Goal: Task Accomplishment & Management: Use online tool/utility

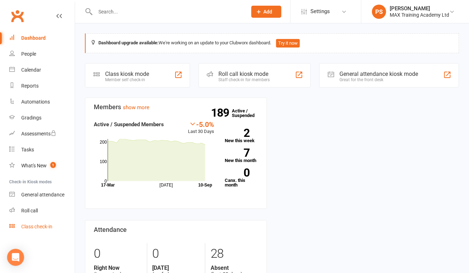
click at [48, 229] on div "Class check-in" at bounding box center [36, 227] width 31 height 6
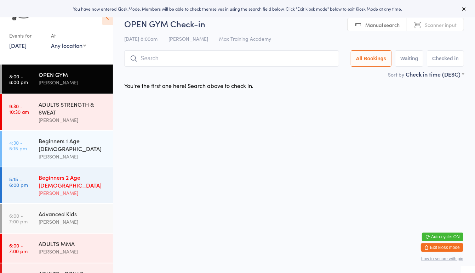
click at [69, 189] on div "[PERSON_NAME]" at bounding box center [73, 193] width 68 height 8
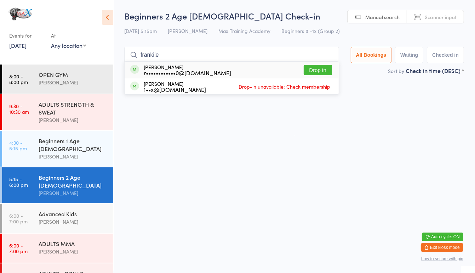
type input "frankiie"
click at [314, 73] on button "Drop in" at bounding box center [318, 70] width 28 height 10
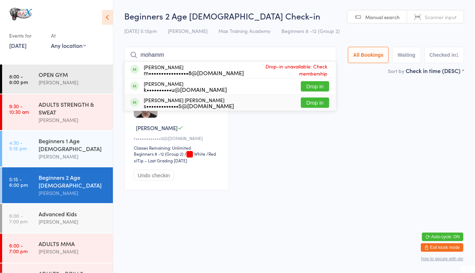
type input "mohamm"
click at [313, 105] on button "Drop in" at bounding box center [315, 102] width 28 height 10
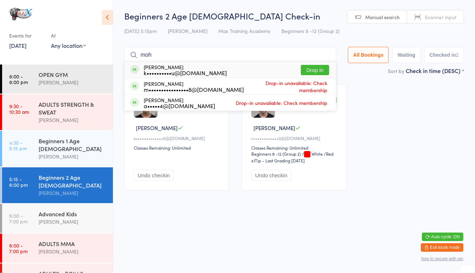
type input "moh"
click at [307, 67] on button "Drop in" at bounding box center [315, 70] width 28 height 10
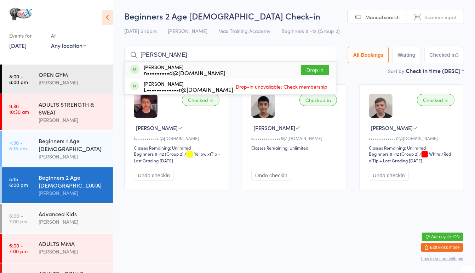
type input "[PERSON_NAME]"
click at [309, 69] on button "Drop in" at bounding box center [315, 70] width 28 height 10
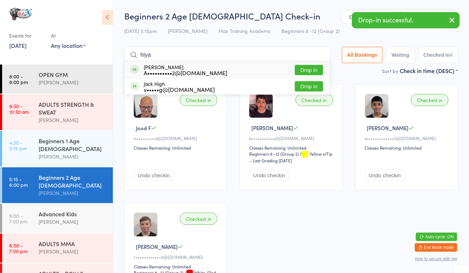
type input "hiya"
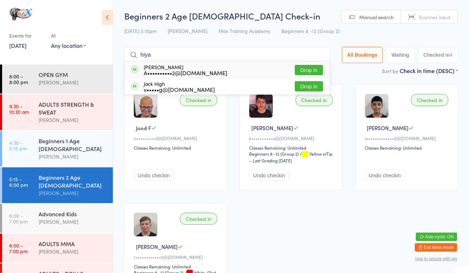
click at [310, 72] on button "Drop in" at bounding box center [309, 70] width 28 height 10
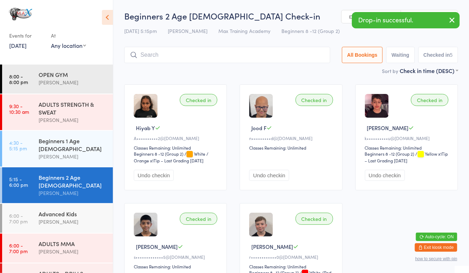
type input "h"
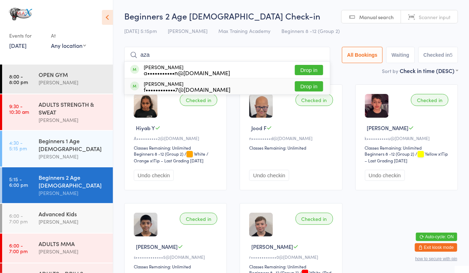
type input "aza"
click at [310, 84] on button "Drop in" at bounding box center [309, 86] width 28 height 10
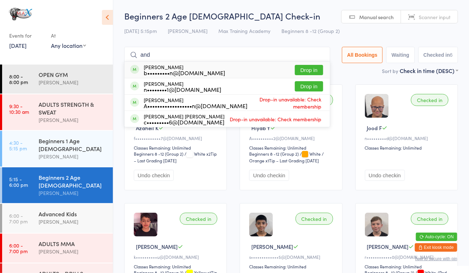
type input "and"
click at [310, 68] on button "Drop in" at bounding box center [309, 70] width 28 height 10
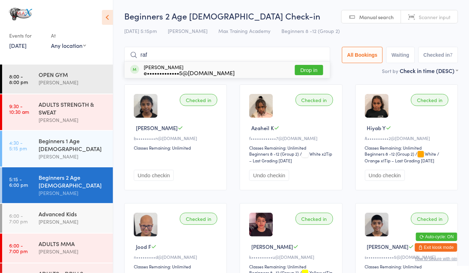
type input "raf"
click at [314, 67] on button "Drop in" at bounding box center [309, 70] width 28 height 10
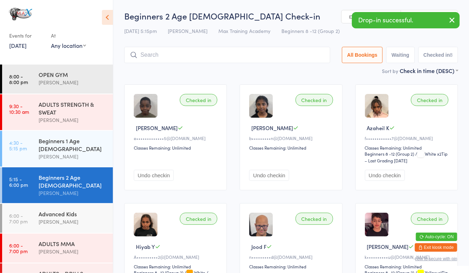
click at [303, 53] on input "search" at bounding box center [227, 55] width 206 height 16
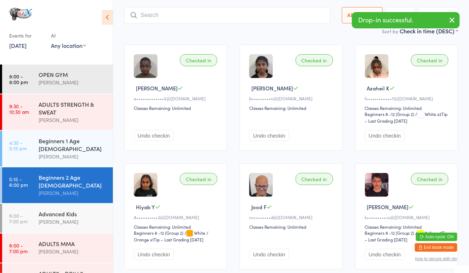
scroll to position [47, 0]
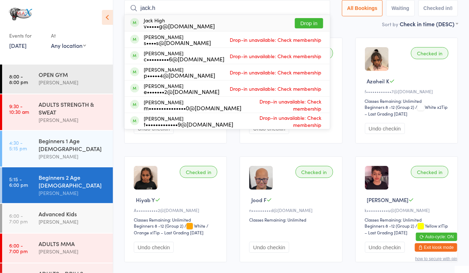
type input "jack.h"
click at [227, 18] on div "Jack High v•••••g@[DOMAIN_NAME] Drop in" at bounding box center [227, 23] width 205 height 16
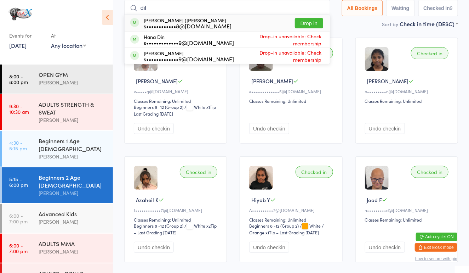
type input "dil"
click at [209, 24] on div "s••••••••••••8@[DOMAIN_NAME]" at bounding box center [188, 26] width 88 height 6
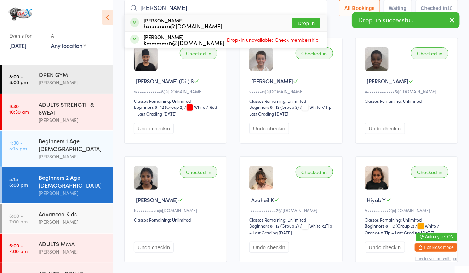
type input "[PERSON_NAME]"
click at [300, 23] on button "Drop in" at bounding box center [306, 23] width 28 height 10
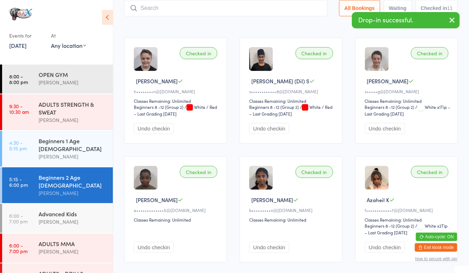
scroll to position [44, 0]
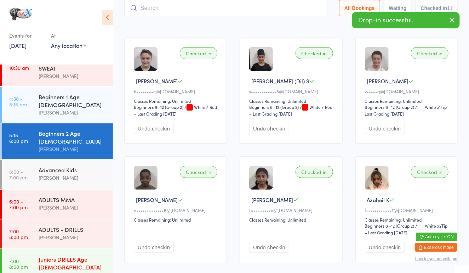
click at [55, 255] on div "Juniors DRILLS Age [DEMOGRAPHIC_DATA]" at bounding box center [73, 263] width 68 height 16
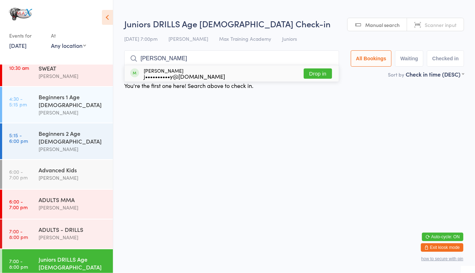
click at [317, 64] on input "[PERSON_NAME]" at bounding box center [231, 58] width 215 height 16
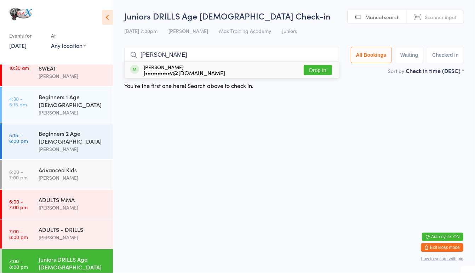
type input "[PERSON_NAME]"
click at [320, 67] on button "Drop in" at bounding box center [318, 70] width 28 height 10
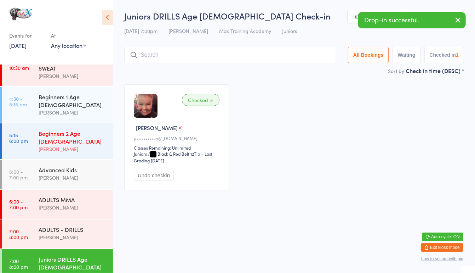
click at [84, 129] on div "Beginners 2 Age [DEMOGRAPHIC_DATA]" at bounding box center [73, 137] width 68 height 16
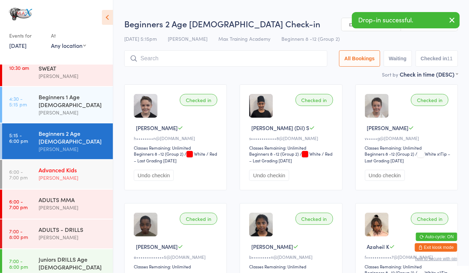
click at [52, 166] on div "Advanced Kids" at bounding box center [73, 170] width 68 height 8
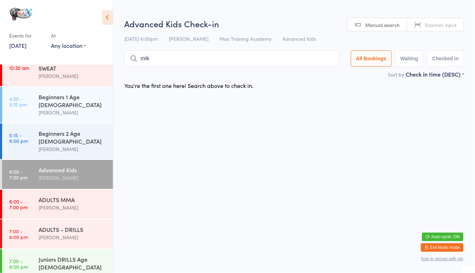
type input "miki"
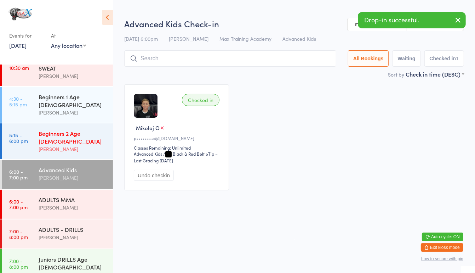
click at [39, 145] on div "[PERSON_NAME]" at bounding box center [73, 149] width 68 height 8
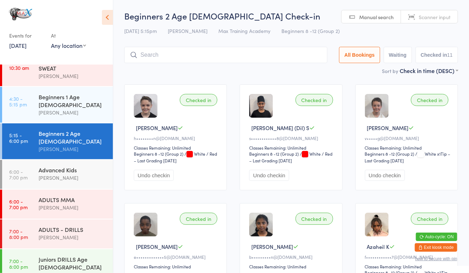
click at [164, 56] on input "search" at bounding box center [225, 55] width 203 height 16
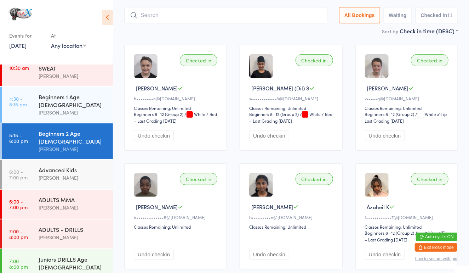
scroll to position [47, 0]
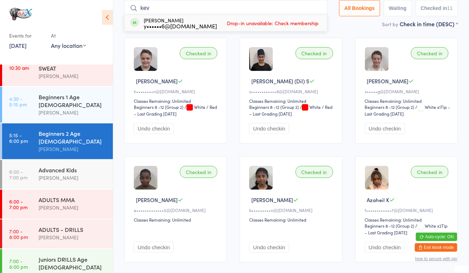
type input "kev"
click at [165, 23] on div "y••••••6@[DOMAIN_NAME]" at bounding box center [180, 26] width 73 height 6
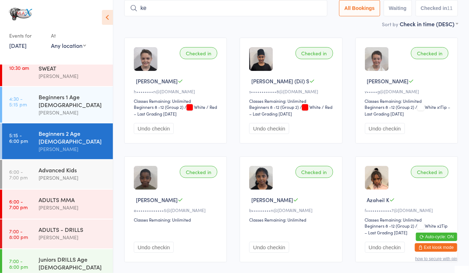
type input "kev"
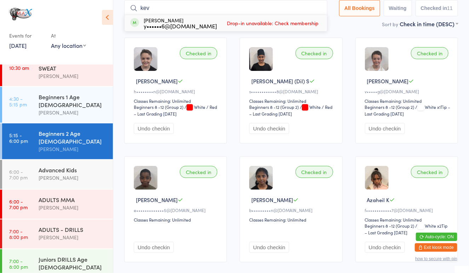
click at [315, 9] on input "kev" at bounding box center [225, 8] width 203 height 16
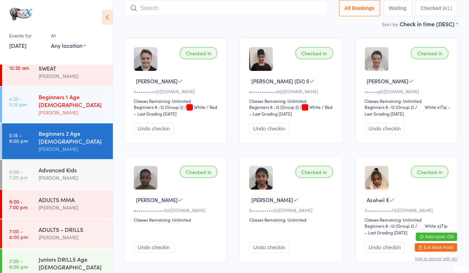
click at [70, 108] on div "[PERSON_NAME]" at bounding box center [73, 112] width 68 height 8
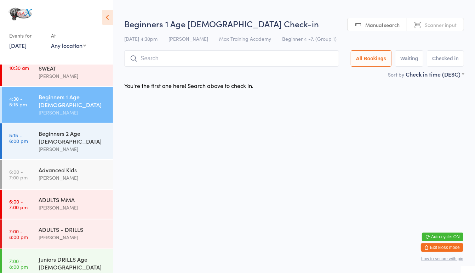
click at [160, 61] on input "search" at bounding box center [231, 58] width 215 height 16
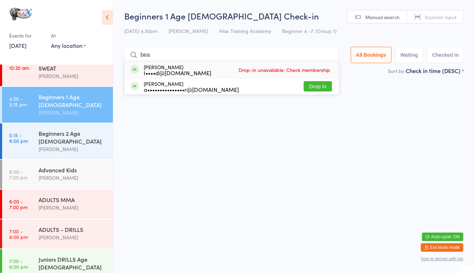
type input "bea"
click at [319, 86] on button "Drop in" at bounding box center [318, 86] width 28 height 10
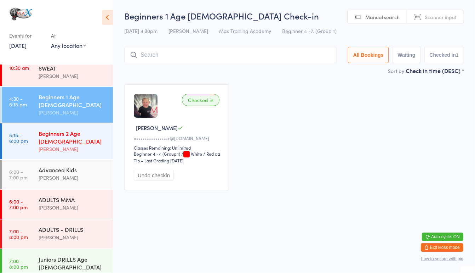
click at [72, 145] on div "[PERSON_NAME]" at bounding box center [73, 149] width 68 height 8
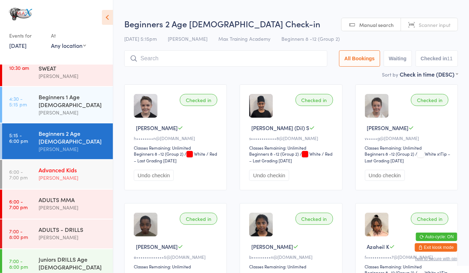
click at [69, 174] on div "[PERSON_NAME]" at bounding box center [73, 178] width 68 height 8
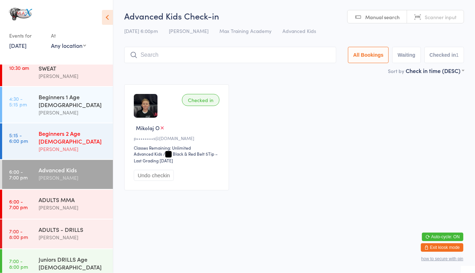
click at [38, 135] on link "5:15 - 6:00 pm Beginners 2 Age [DEMOGRAPHIC_DATA] [PERSON_NAME]" at bounding box center [57, 141] width 111 height 36
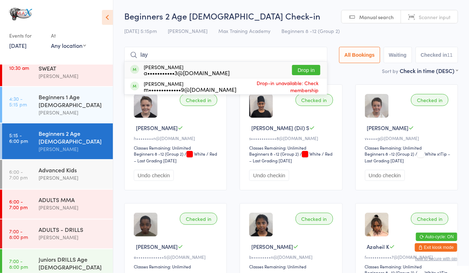
type input "lay"
click at [299, 67] on button "Drop in" at bounding box center [306, 70] width 28 height 10
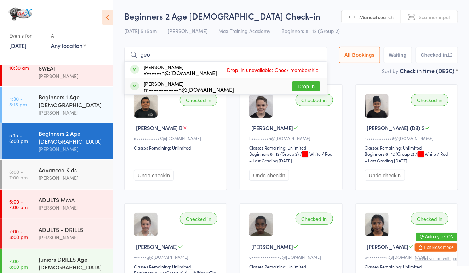
type input "geo"
click at [310, 83] on button "Drop in" at bounding box center [306, 86] width 28 height 10
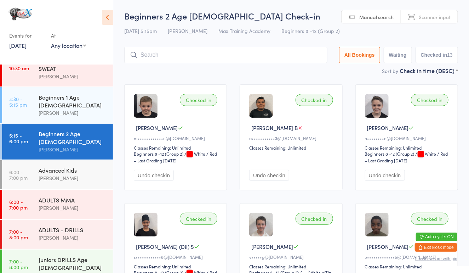
scroll to position [44, 0]
click at [89, 233] on div "[PERSON_NAME]" at bounding box center [73, 237] width 68 height 8
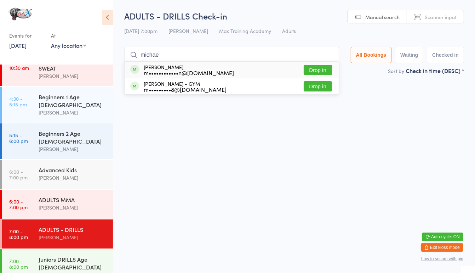
type input "michae"
click at [310, 65] on button "Drop in" at bounding box center [318, 70] width 28 height 10
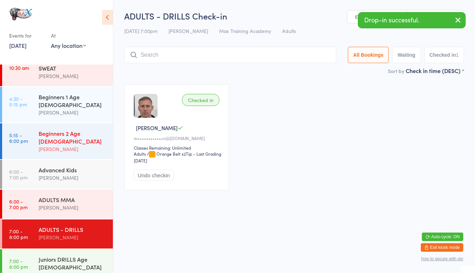
click at [89, 145] on div "[PERSON_NAME]" at bounding box center [73, 149] width 68 height 8
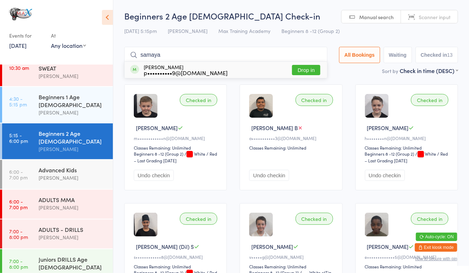
type input "samaya"
click at [300, 69] on button "Drop in" at bounding box center [306, 70] width 28 height 10
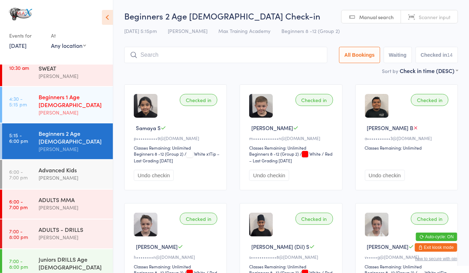
click at [45, 109] on div "[PERSON_NAME]" at bounding box center [73, 112] width 68 height 8
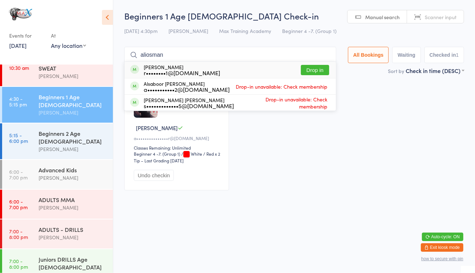
type input "aliosman"
click at [319, 70] on button "Drop in" at bounding box center [315, 70] width 28 height 10
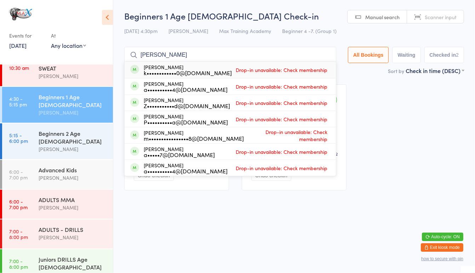
click at [410, 81] on div "Checked in Aliosman T r••••••••1@[DOMAIN_NAME] Classes Remaining: Unlimited Beg…" at bounding box center [294, 137] width 353 height 119
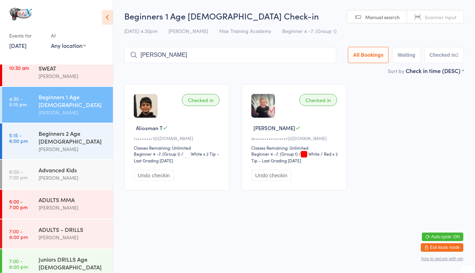
click at [269, 51] on input "[PERSON_NAME]" at bounding box center [230, 55] width 212 height 16
type input "a"
type input "[PERSON_NAME]"
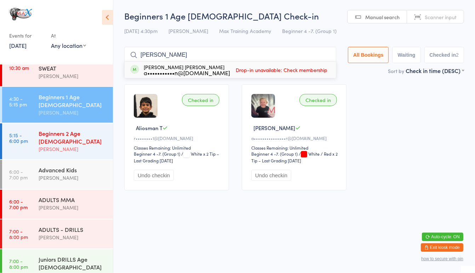
click at [48, 129] on div "Beginners 2 Age [DEMOGRAPHIC_DATA]" at bounding box center [73, 137] width 68 height 16
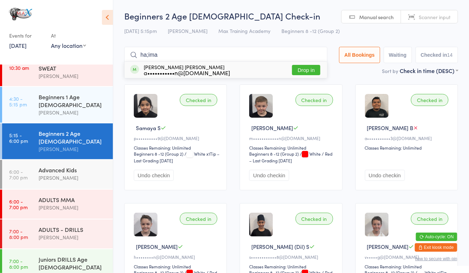
type input "ha;ima"
click at [299, 68] on button "Drop in" at bounding box center [306, 70] width 28 height 10
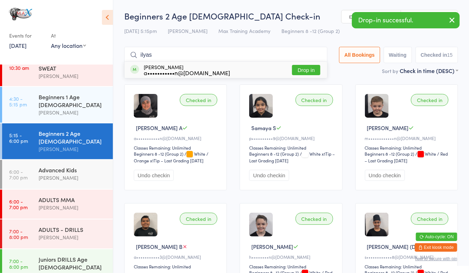
type input "ilyas"
click at [300, 68] on button "Drop in" at bounding box center [306, 70] width 28 height 10
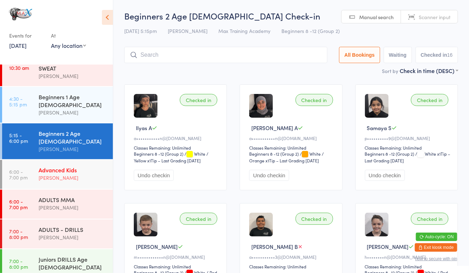
click at [29, 162] on link "6:00 - 7:00 pm Advanced Kids [PERSON_NAME]" at bounding box center [57, 174] width 111 height 29
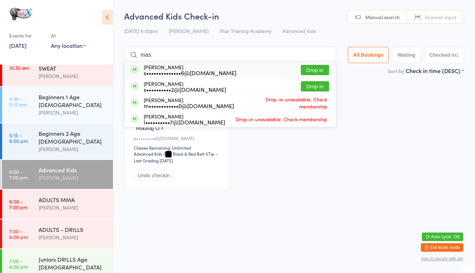
type input "mas"
click at [310, 65] on button "Drop in" at bounding box center [315, 70] width 28 height 10
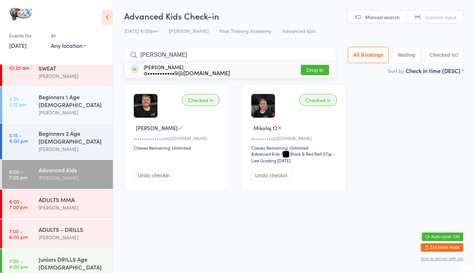
type input "[PERSON_NAME]"
click at [310, 65] on button "Drop in" at bounding box center [315, 70] width 28 height 10
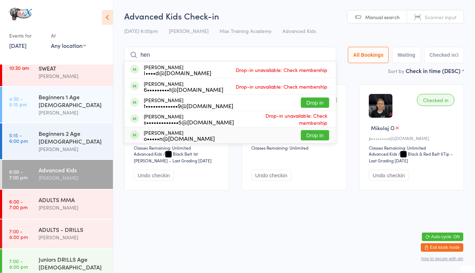
type input "hen"
click at [304, 134] on button "Drop in" at bounding box center [315, 135] width 28 height 10
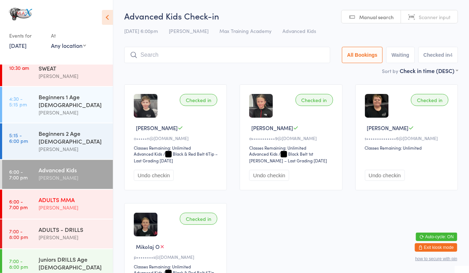
click at [82, 196] on div "ADULTS MMA" at bounding box center [73, 200] width 68 height 8
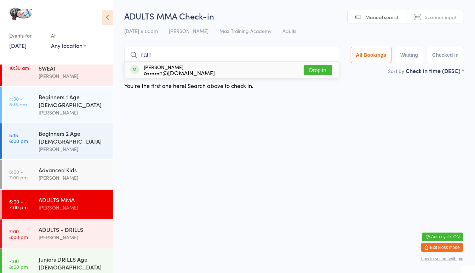
type input "nath"
click at [323, 67] on button "Drop in" at bounding box center [318, 70] width 28 height 10
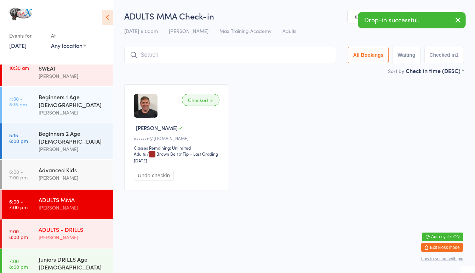
click at [72, 233] on div "[PERSON_NAME]" at bounding box center [73, 237] width 68 height 8
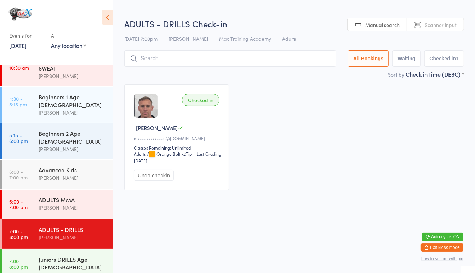
click at [191, 61] on input "search" at bounding box center [230, 58] width 212 height 16
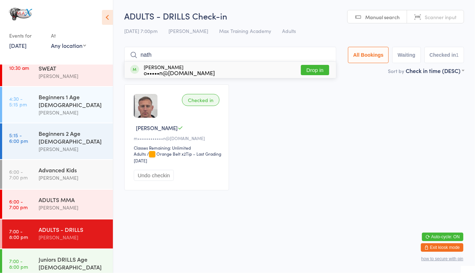
type input "nath"
click at [317, 69] on button "Drop in" at bounding box center [315, 70] width 28 height 10
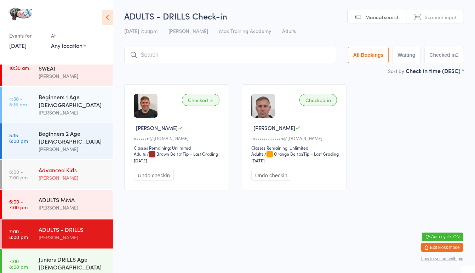
click at [6, 168] on link "6:00 - 7:00 pm Advanced Kids [PERSON_NAME]" at bounding box center [57, 174] width 111 height 29
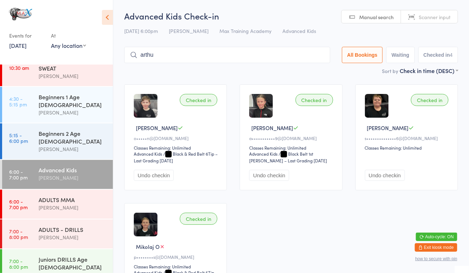
type input "arthue"
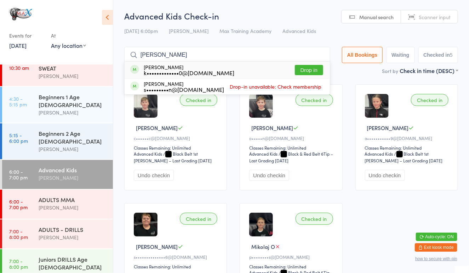
type input "[PERSON_NAME]"
click at [306, 69] on button "Drop in" at bounding box center [309, 70] width 28 height 10
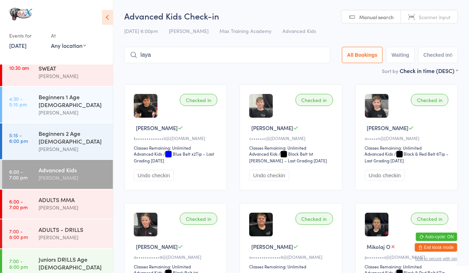
type input "layan"
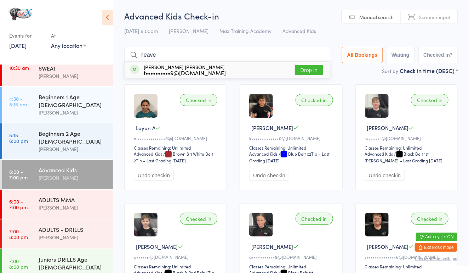
type input "neave"
click at [314, 68] on button "Drop in" at bounding box center [309, 70] width 28 height 10
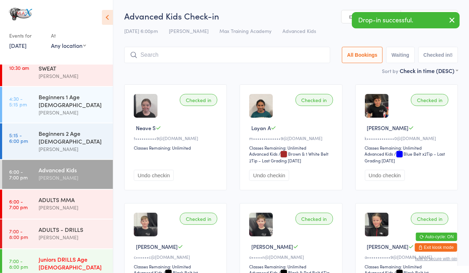
click at [76, 255] on div "Juniors DRILLS Age [DEMOGRAPHIC_DATA]" at bounding box center [73, 263] width 68 height 16
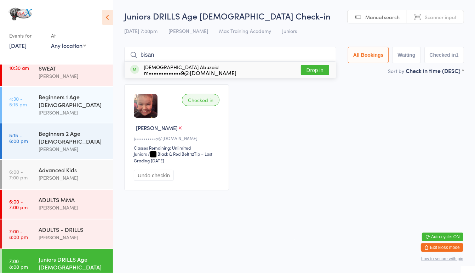
type input "bisan"
click at [314, 71] on button "Drop in" at bounding box center [315, 70] width 28 height 10
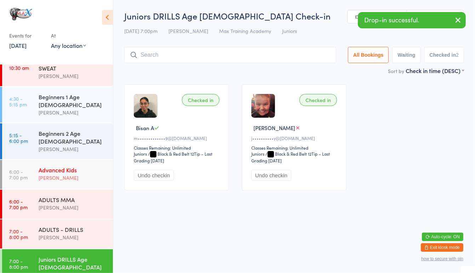
click at [51, 166] on div "Advanced Kids" at bounding box center [73, 170] width 68 height 8
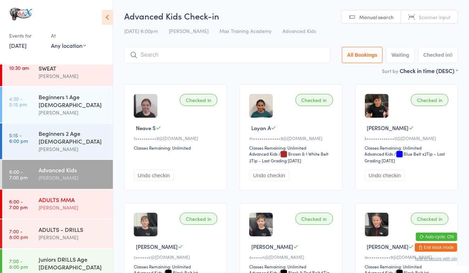
click at [53, 196] on div "ADULTS MMA" at bounding box center [73, 200] width 68 height 8
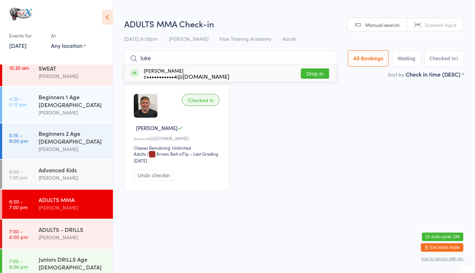
type input "luke"
click at [320, 75] on button "Drop in" at bounding box center [315, 73] width 28 height 10
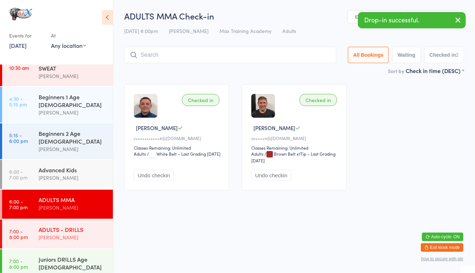
click at [78, 219] on div "ADULTS - DRILLS [PERSON_NAME]" at bounding box center [76, 233] width 74 height 28
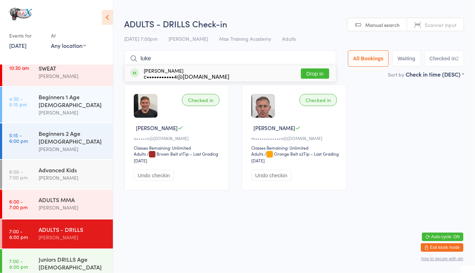
type input "luke"
click at [320, 75] on button "Drop in" at bounding box center [315, 73] width 28 height 10
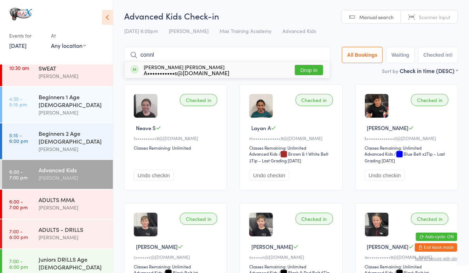
type input "connl"
drag, startPoint x: 312, startPoint y: 71, endPoint x: 308, endPoint y: 71, distance: 4.3
click at [308, 71] on button "Drop in" at bounding box center [309, 70] width 28 height 10
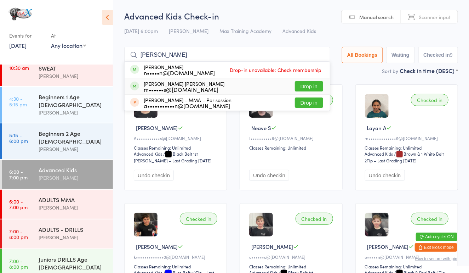
type input "[PERSON_NAME]"
click at [303, 85] on button "Drop in" at bounding box center [309, 86] width 28 height 10
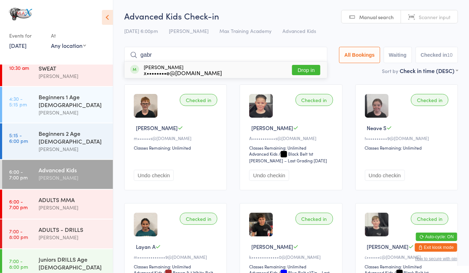
type input "gabr"
click at [311, 67] on button "Drop in" at bounding box center [306, 70] width 28 height 10
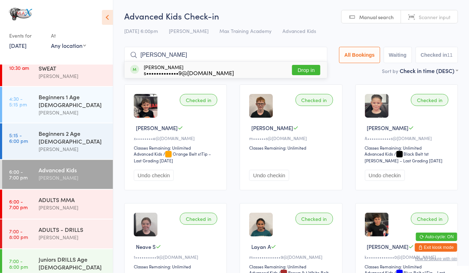
type input "[PERSON_NAME]"
click at [304, 67] on button "Drop in" at bounding box center [306, 70] width 28 height 10
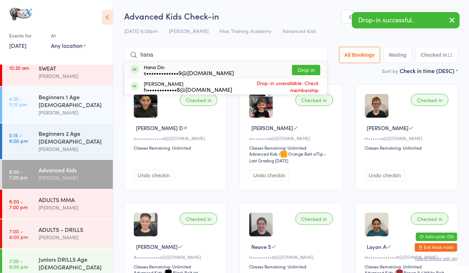
type input "hana"
click at [306, 66] on button "Drop in" at bounding box center [306, 70] width 28 height 10
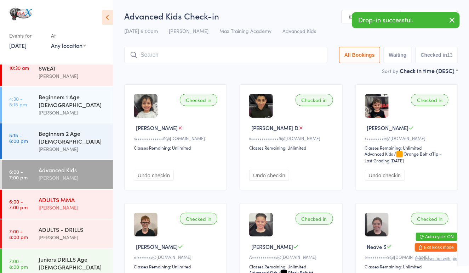
click at [35, 198] on link "6:00 - 7:00 pm ADULTS MMA [PERSON_NAME]" at bounding box center [57, 204] width 111 height 29
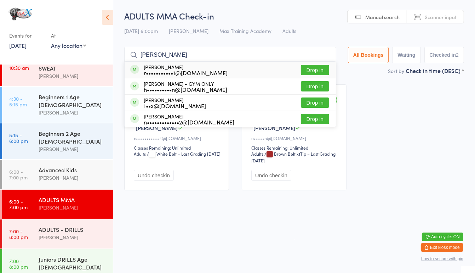
type input "[PERSON_NAME]"
click at [316, 91] on button "Drop in" at bounding box center [315, 86] width 28 height 10
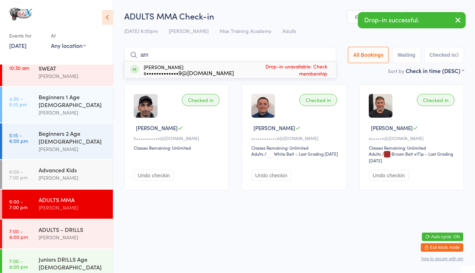
type input "a"
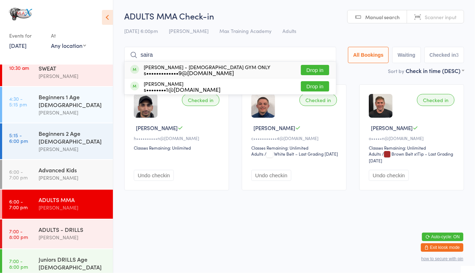
type input "saira"
click at [316, 69] on button "Drop in" at bounding box center [315, 70] width 28 height 10
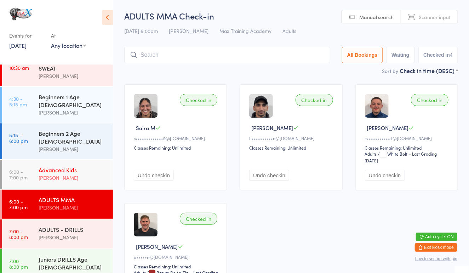
click at [42, 166] on div "Advanced Kids" at bounding box center [73, 170] width 68 height 8
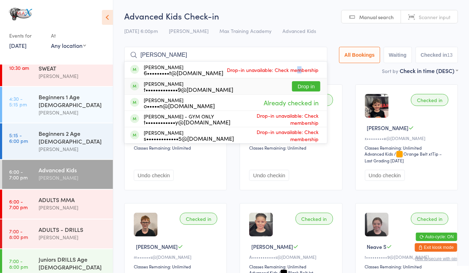
click at [298, 78] on ul "[PERSON_NAME] 6•••••••••t@[DOMAIN_NAME] Drop-in unavailable: Check membership […" at bounding box center [225, 102] width 203 height 82
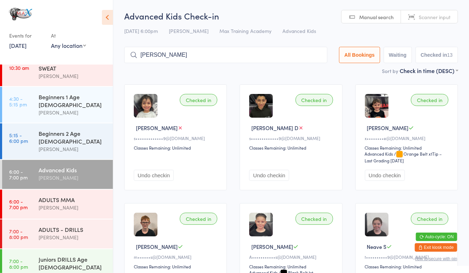
click at [225, 49] on input "[PERSON_NAME]" at bounding box center [225, 55] width 203 height 16
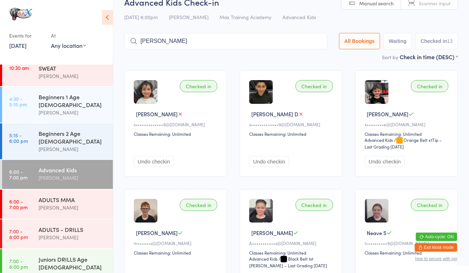
scroll to position [47, 0]
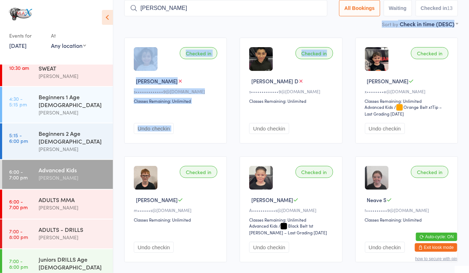
drag, startPoint x: 233, startPoint y: 23, endPoint x: 233, endPoint y: 32, distance: 8.1
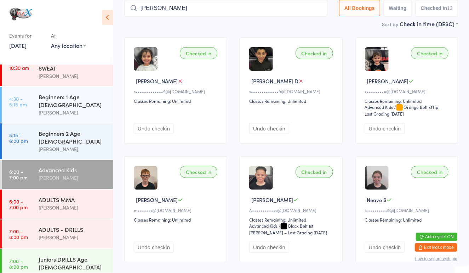
drag, startPoint x: 233, startPoint y: 32, endPoint x: 227, endPoint y: 12, distance: 20.8
click at [227, 12] on input "[PERSON_NAME]" at bounding box center [225, 8] width 203 height 16
click at [227, 11] on input "[PERSON_NAME]" at bounding box center [225, 8] width 203 height 16
type input "h"
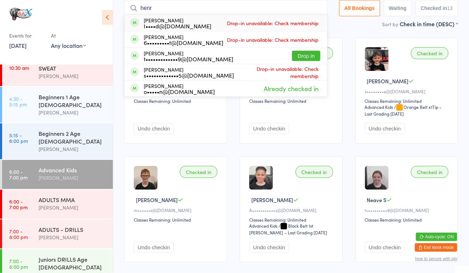
type input "[PERSON_NAME]"
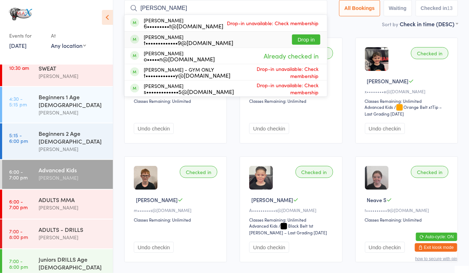
click at [301, 34] on button "Drop in" at bounding box center [306, 39] width 28 height 10
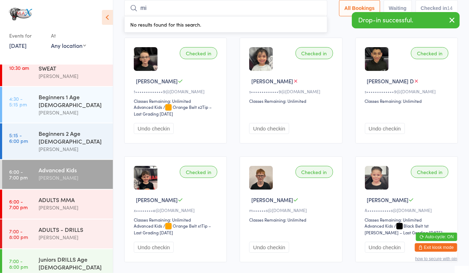
type input "mia"
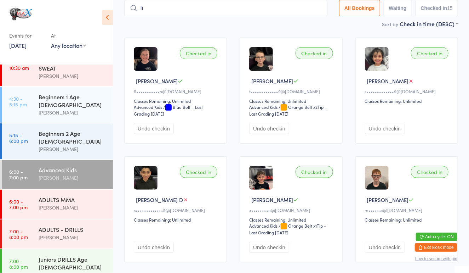
type input "l"
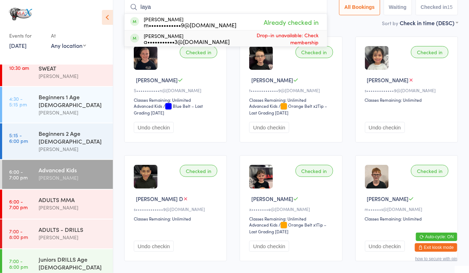
scroll to position [48, 0]
type input "l"
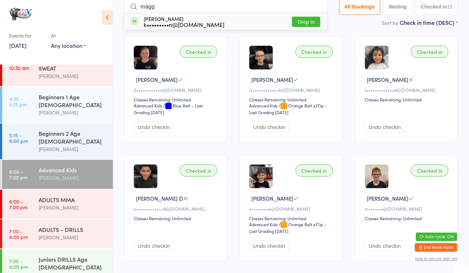
type input "magg"
click at [306, 17] on button "Drop in" at bounding box center [306, 22] width 28 height 10
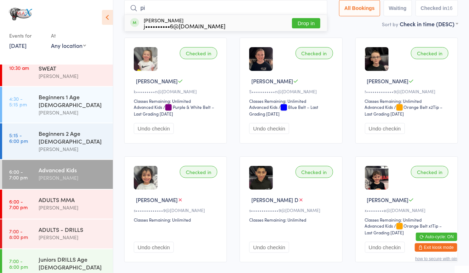
type input "pi"
click at [313, 19] on button "Drop in" at bounding box center [306, 23] width 28 height 10
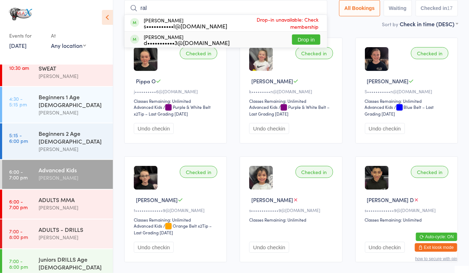
type input "ral"
click at [312, 39] on button "Drop in" at bounding box center [306, 39] width 28 height 10
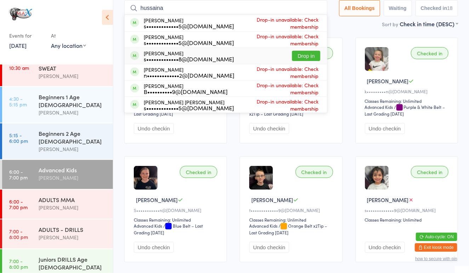
type input "hussaina"
click at [298, 51] on button "Drop in" at bounding box center [306, 56] width 28 height 10
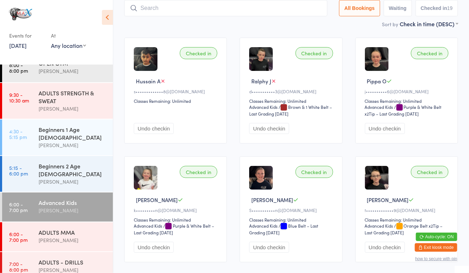
scroll to position [0, 0]
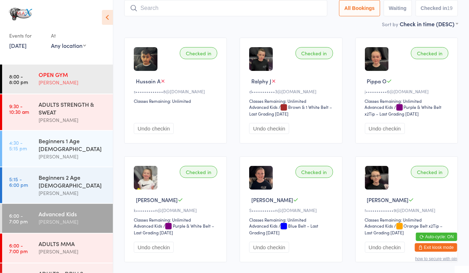
click at [19, 92] on link "8:00 - 8:00 pm OPEN GYM [PERSON_NAME]" at bounding box center [57, 78] width 111 height 29
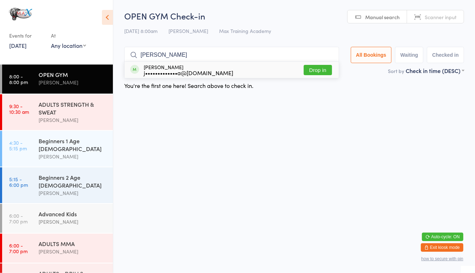
type input "[PERSON_NAME]"
click at [309, 66] on button "Drop in" at bounding box center [318, 70] width 28 height 10
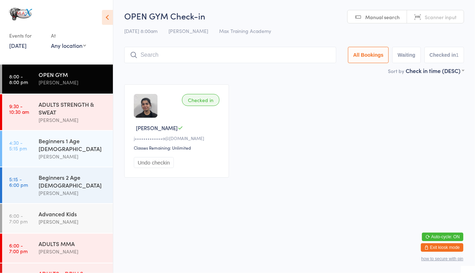
click at [45, 269] on div "ADULTS - DRILLS" at bounding box center [73, 273] width 68 height 8
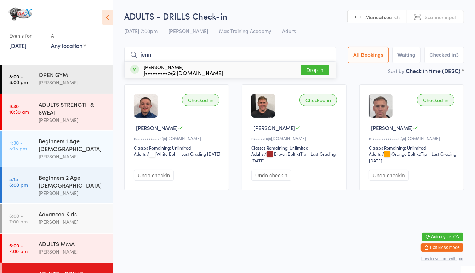
type input "jenn"
click at [308, 68] on button "Drop in" at bounding box center [315, 70] width 28 height 10
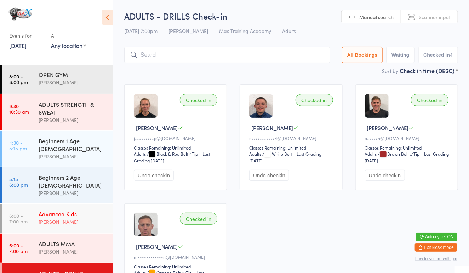
click at [63, 210] on div "Advanced Kids" at bounding box center [73, 214] width 68 height 8
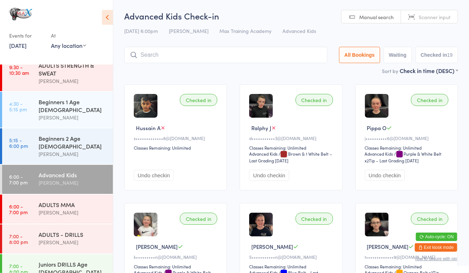
scroll to position [44, 0]
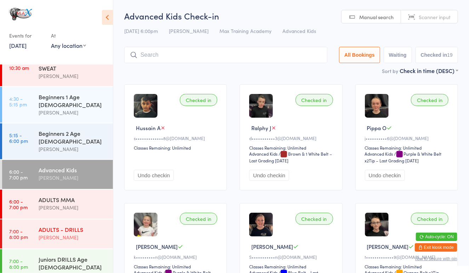
click at [30, 221] on link "7:00 - 8:00 pm ADULTS - DRILLS [PERSON_NAME]" at bounding box center [57, 233] width 111 height 29
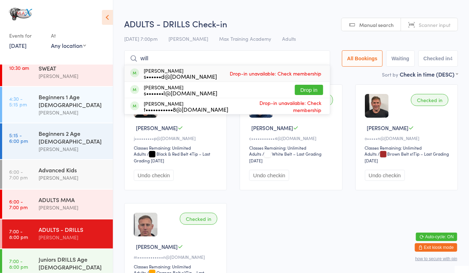
type input "will"
click at [303, 91] on button "Drop in" at bounding box center [309, 90] width 28 height 10
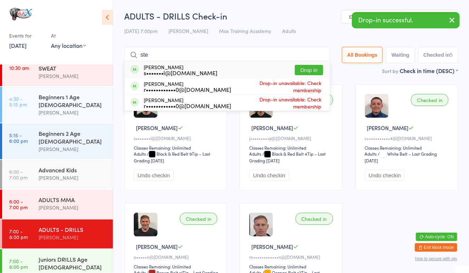
type input "ste"
click at [311, 67] on button "Drop in" at bounding box center [309, 70] width 28 height 10
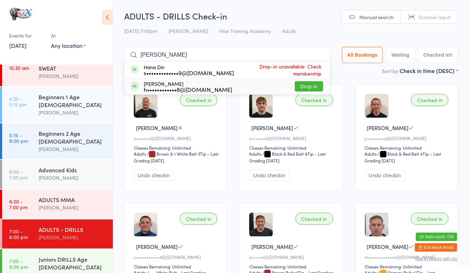
type input "[PERSON_NAME]"
click at [308, 86] on button "Drop in" at bounding box center [309, 86] width 28 height 10
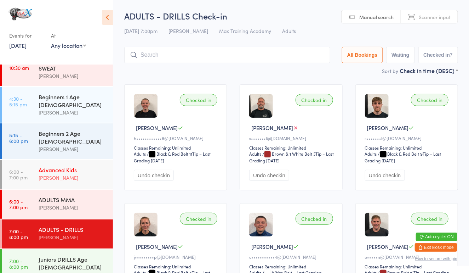
click at [106, 160] on div "Advanced Kids [PERSON_NAME]" at bounding box center [76, 174] width 74 height 28
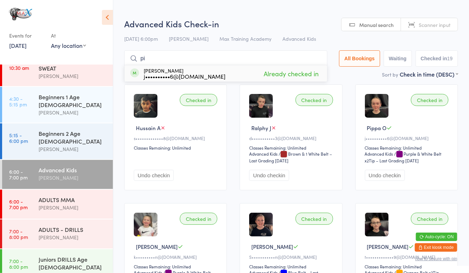
type input "p"
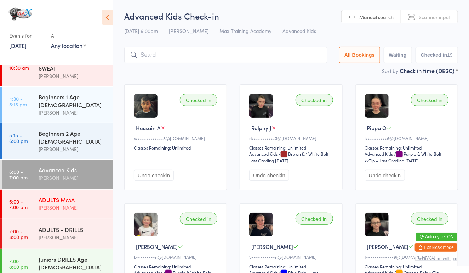
click at [39, 203] on div "[PERSON_NAME]" at bounding box center [73, 207] width 68 height 8
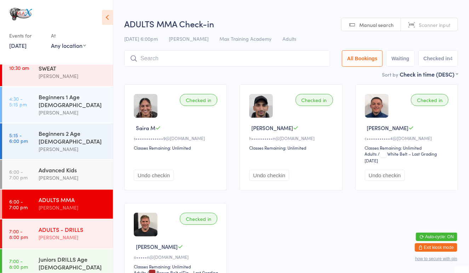
click at [63, 225] on div "ADULTS - DRILLS" at bounding box center [73, 229] width 68 height 8
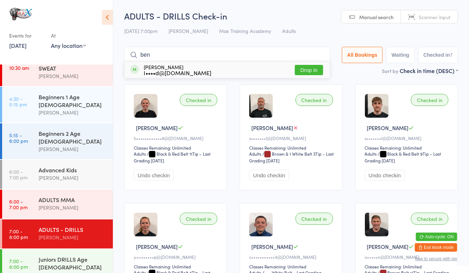
type input "ben"
click at [312, 66] on button "Drop in" at bounding box center [309, 70] width 28 height 10
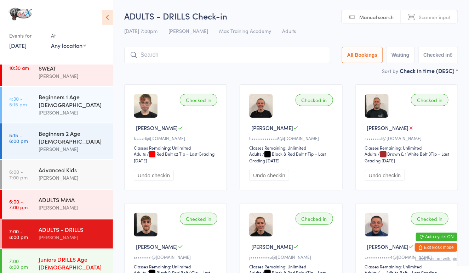
click at [86, 255] on div "Juniors DRILLS Age [DEMOGRAPHIC_DATA]" at bounding box center [73, 263] width 68 height 16
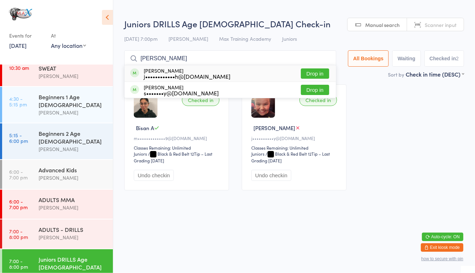
type input "[PERSON_NAME]"
click at [312, 90] on button "Drop in" at bounding box center [315, 90] width 28 height 10
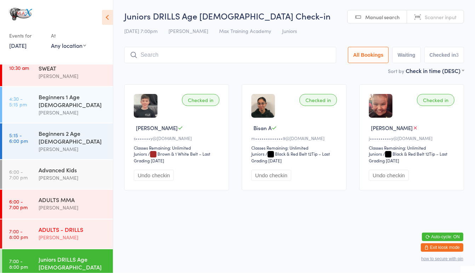
click at [46, 225] on div "ADULTS - DRILLS" at bounding box center [73, 229] width 68 height 8
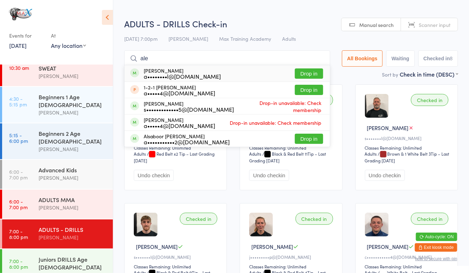
type input "ale"
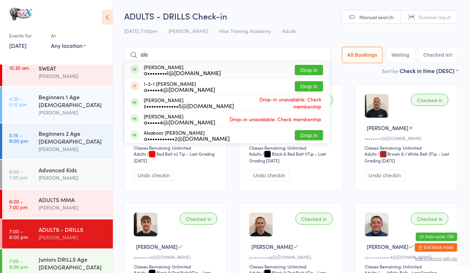
click at [302, 74] on button "Drop in" at bounding box center [309, 70] width 28 height 10
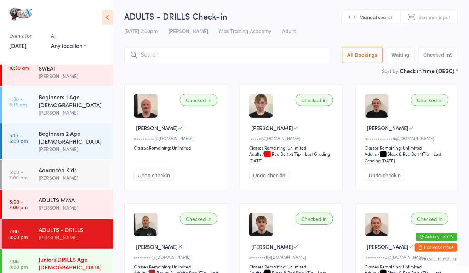
click at [50, 255] on div "Juniors DRILLS Age [DEMOGRAPHIC_DATA]" at bounding box center [73, 263] width 68 height 16
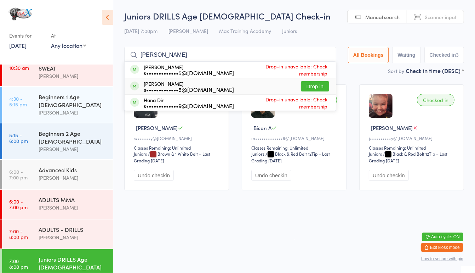
type input "[PERSON_NAME]"
click at [317, 86] on button "Drop in" at bounding box center [315, 86] width 28 height 10
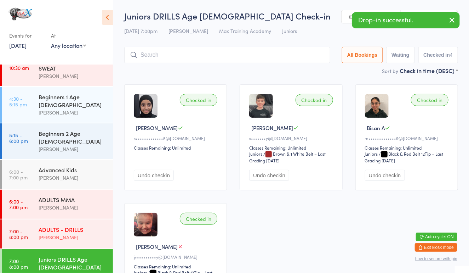
click at [76, 225] on div "ADULTS - DRILLS" at bounding box center [73, 229] width 68 height 8
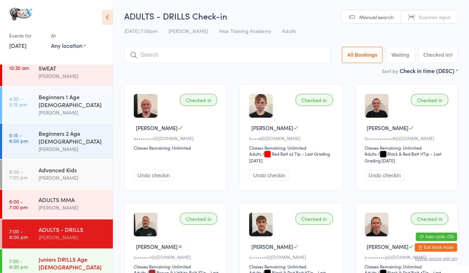
click at [48, 271] on div "[PERSON_NAME]" at bounding box center [73, 275] width 68 height 8
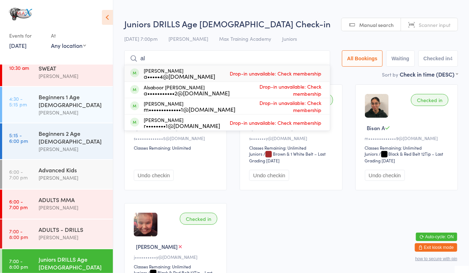
type input "a"
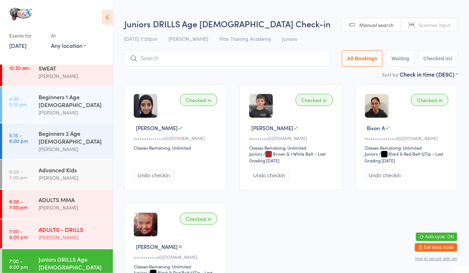
click at [47, 225] on div "ADULTS - DRILLS" at bounding box center [73, 229] width 68 height 8
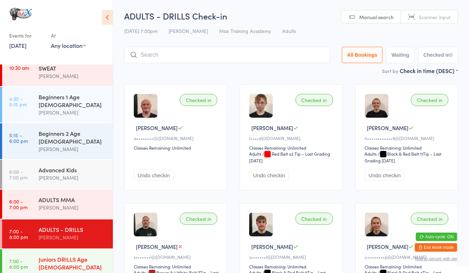
click at [60, 249] on div "Juniors DRILLS Age [DEMOGRAPHIC_DATA] [PERSON_NAME]" at bounding box center [76, 267] width 74 height 36
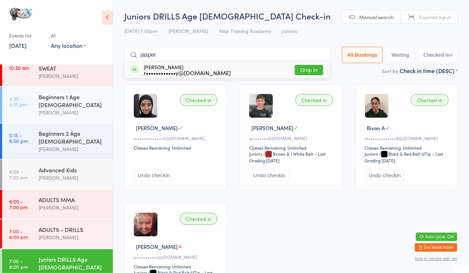
type input "jasper"
click at [303, 69] on button "Drop in" at bounding box center [309, 70] width 28 height 10
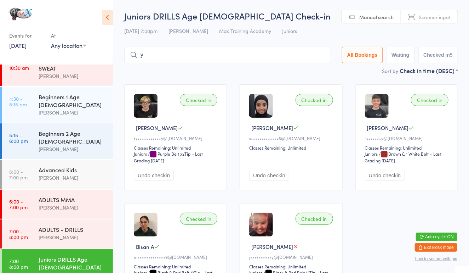
type input "yu"
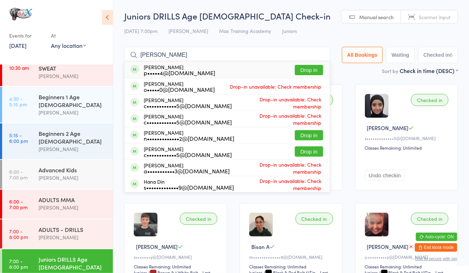
type input "[PERSON_NAME]"
click at [303, 71] on button "Drop in" at bounding box center [309, 70] width 28 height 10
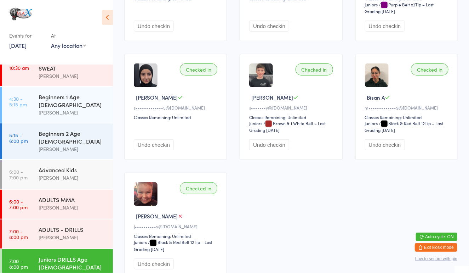
scroll to position [149, 0]
click at [21, 228] on time "7:00 - 8:00 pm" at bounding box center [18, 233] width 19 height 11
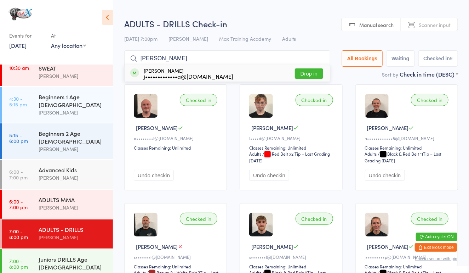
click at [299, 64] on input "[PERSON_NAME]" at bounding box center [227, 58] width 206 height 16
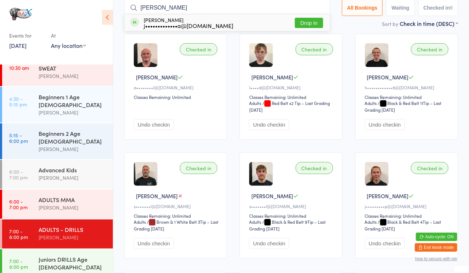
type input "[PERSON_NAME]"
click at [309, 19] on button "Drop in" at bounding box center [309, 23] width 28 height 10
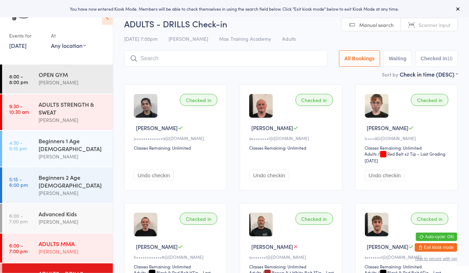
click at [34, 246] on link "6:00 - 7:00 pm ADULTS MMA [PERSON_NAME]" at bounding box center [57, 247] width 111 height 29
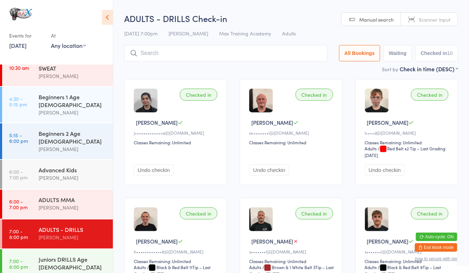
scroll to position [6, 0]
click at [33, 249] on link "7:00 - 8:00 pm Juniors DRILLS Age [DEMOGRAPHIC_DATA] [PERSON_NAME]" at bounding box center [57, 267] width 111 height 36
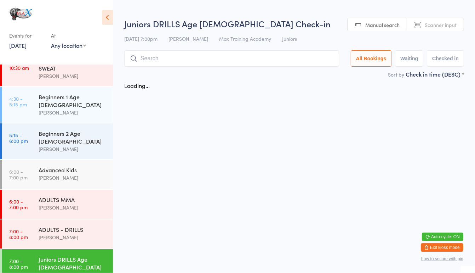
click at [33, 250] on link "7:00 - 8:00 pm Juniors DRILLS Age [DEMOGRAPHIC_DATA] [PERSON_NAME]" at bounding box center [57, 267] width 111 height 36
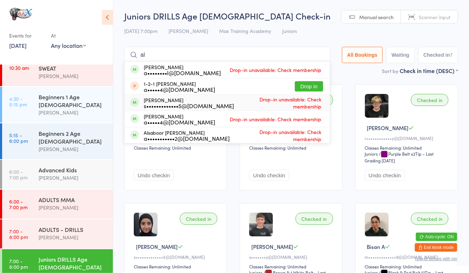
type input "a"
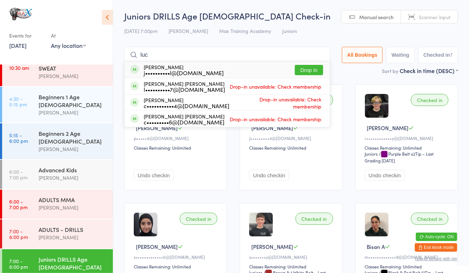
type input "luc"
click at [307, 66] on button "Drop in" at bounding box center [309, 70] width 28 height 10
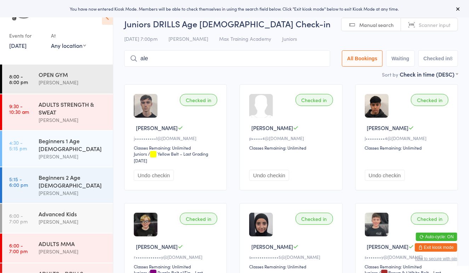
type input "alee"
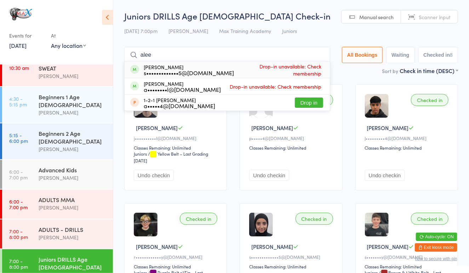
scroll to position [43, 0]
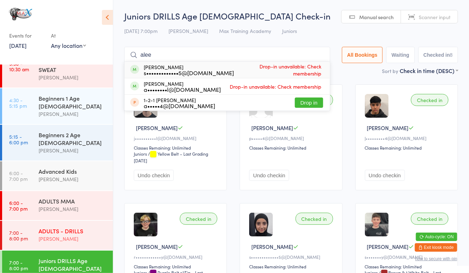
click at [37, 222] on link "7:00 - 8:00 pm ADULTS - DRILLS [PERSON_NAME]" at bounding box center [57, 235] width 111 height 29
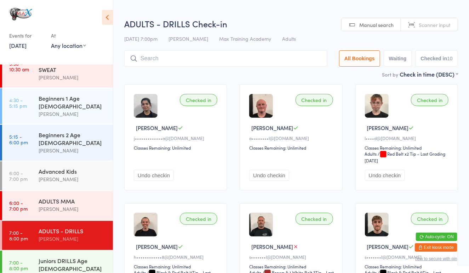
scroll to position [44, 0]
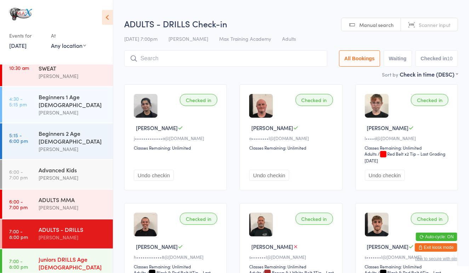
click at [43, 255] on div "Juniors DRILLS Age [DEMOGRAPHIC_DATA]" at bounding box center [73, 263] width 68 height 16
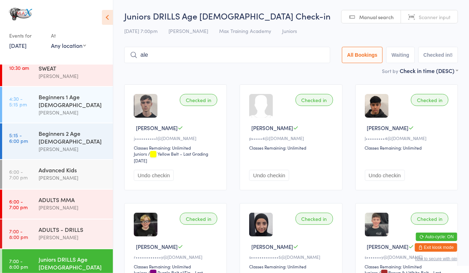
type input "alee"
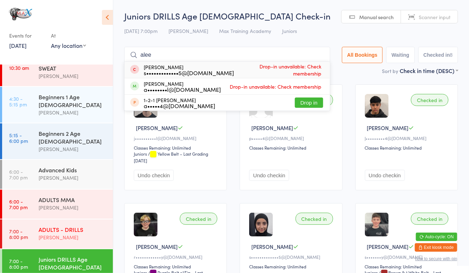
click at [60, 233] on div "[PERSON_NAME]" at bounding box center [73, 237] width 68 height 8
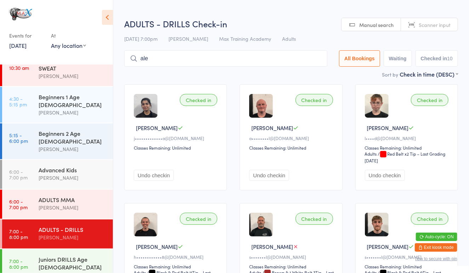
type input "alee"
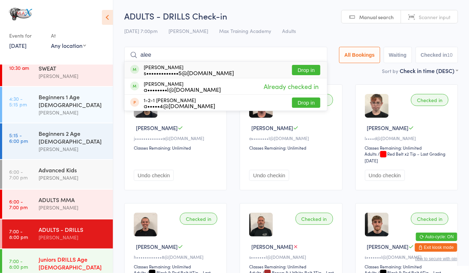
click at [65, 255] on div "Juniors DRILLS Age [DEMOGRAPHIC_DATA]" at bounding box center [73, 263] width 68 height 16
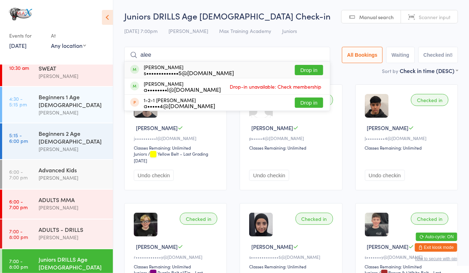
type input "alee"
click at [303, 67] on button "Drop in" at bounding box center [309, 70] width 28 height 10
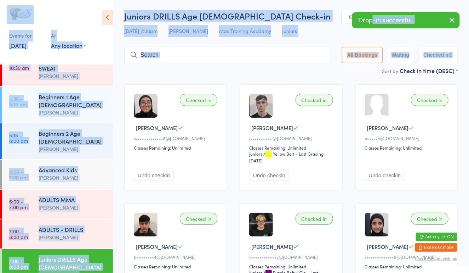
drag, startPoint x: 303, startPoint y: 67, endPoint x: 475, endPoint y: 110, distance: 177.2
click at [469, 110] on html "You have now entered Kiosk Mode. Members will be able to check themselves in us…" at bounding box center [234, 136] width 469 height 273
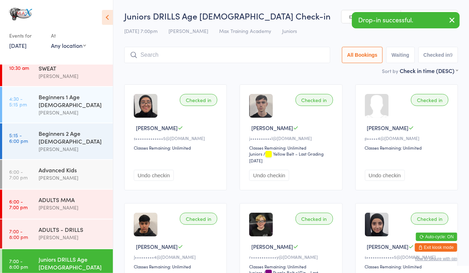
click at [305, 73] on div "Sort by Check in time (DESC) First name (ASC) First name (DESC) Last name (ASC)…" at bounding box center [291, 71] width 334 height 8
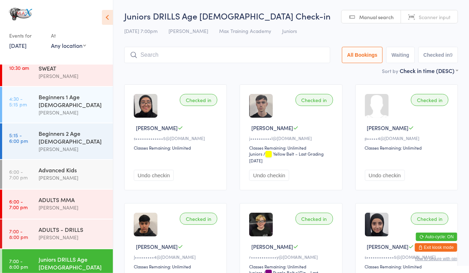
click at [217, 55] on input "search" at bounding box center [227, 55] width 206 height 16
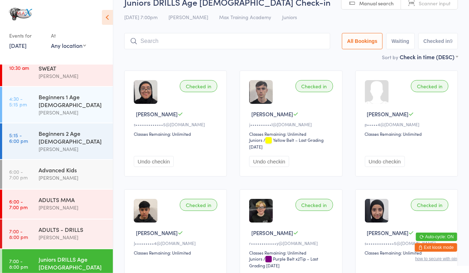
scroll to position [47, 0]
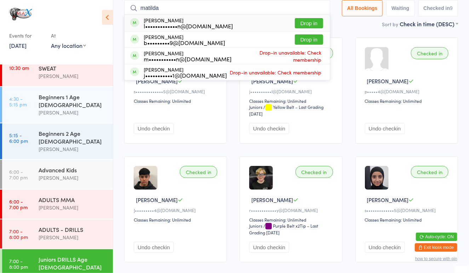
type input "matilda"
click at [311, 20] on button "Drop in" at bounding box center [309, 23] width 28 height 10
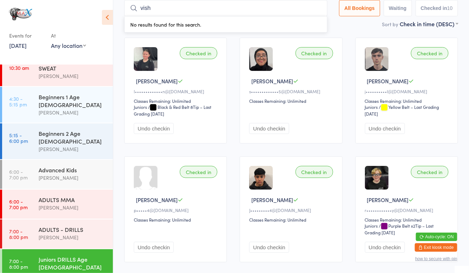
type input "vishu"
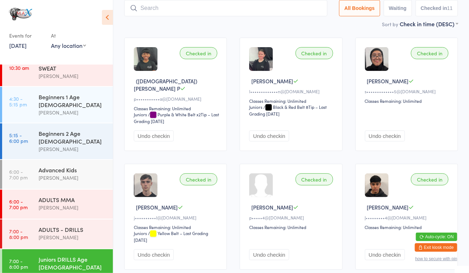
type input "a"
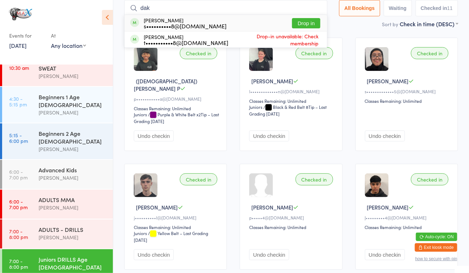
type input "dak"
click at [306, 18] on button "Drop in" at bounding box center [306, 23] width 28 height 10
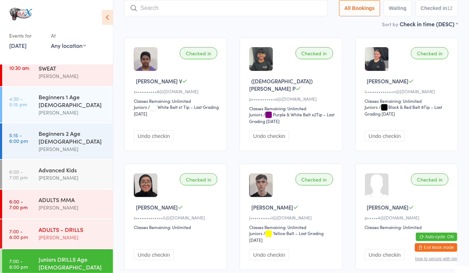
click at [67, 225] on div "ADULTS - DRILLS" at bounding box center [73, 229] width 68 height 8
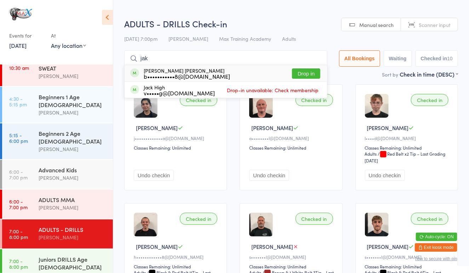
type input "jak"
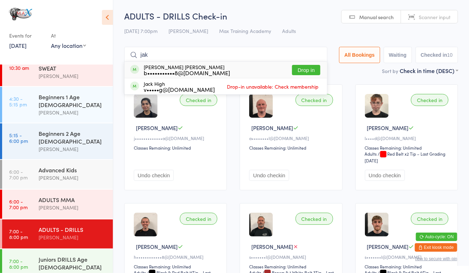
click at [309, 73] on button "Drop in" at bounding box center [306, 70] width 28 height 10
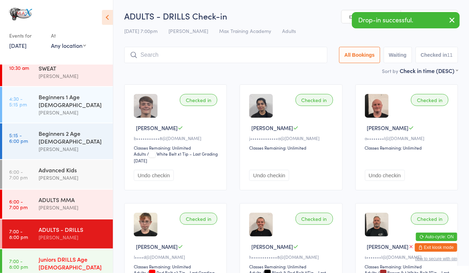
click at [34, 255] on link "7:00 - 8:00 pm Juniors DRILLS Age [DEMOGRAPHIC_DATA] [PERSON_NAME]" at bounding box center [57, 267] width 111 height 36
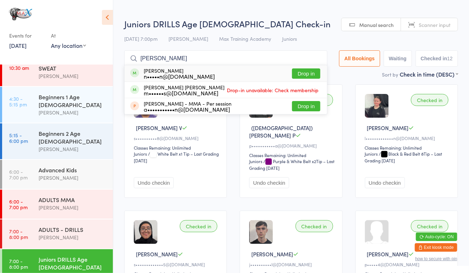
type input "[PERSON_NAME]"
click at [312, 71] on button "Drop in" at bounding box center [306, 73] width 28 height 10
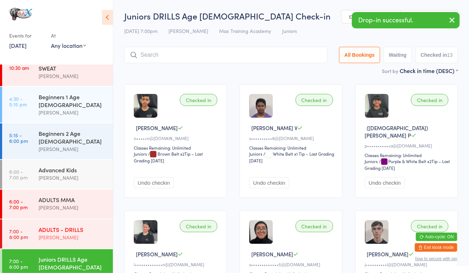
click at [26, 228] on time "7:00 - 8:00 pm" at bounding box center [18, 233] width 19 height 11
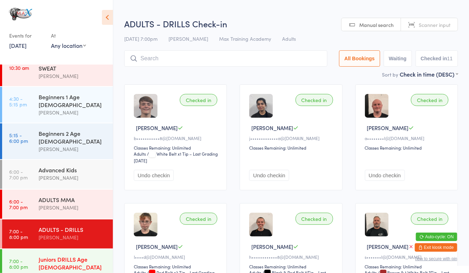
click at [40, 257] on div "Juniors DRILLS Age [DEMOGRAPHIC_DATA]" at bounding box center [73, 263] width 68 height 16
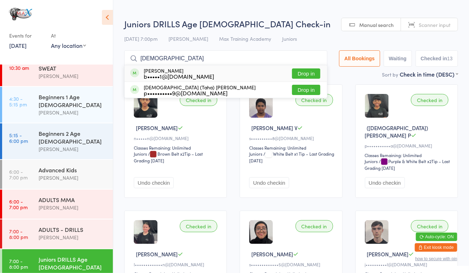
type input "shian"
click at [300, 70] on button "Drop in" at bounding box center [306, 73] width 28 height 10
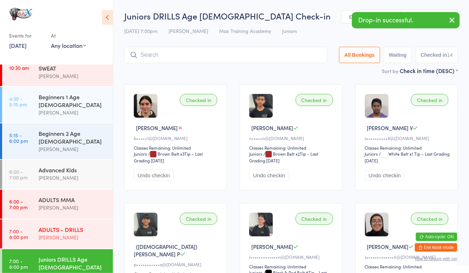
click at [29, 229] on link "7:00 - 8:00 pm ADULTS - DRILLS [PERSON_NAME]" at bounding box center [57, 233] width 111 height 29
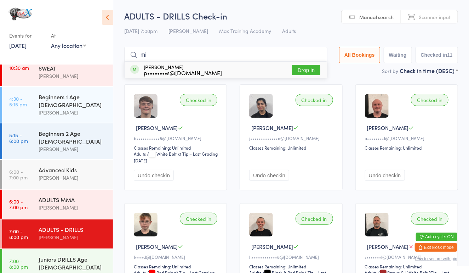
type input "m"
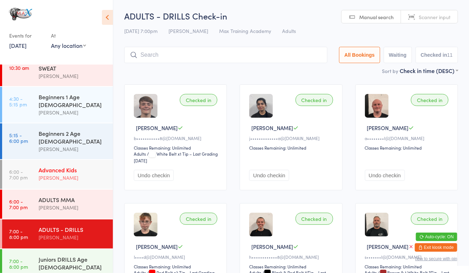
click at [55, 174] on div "[PERSON_NAME]" at bounding box center [73, 178] width 68 height 8
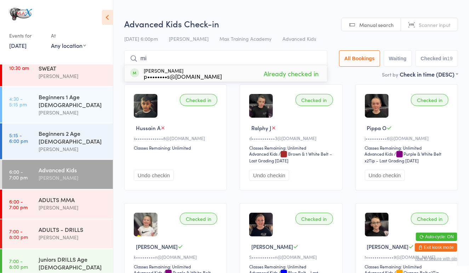
type input "m"
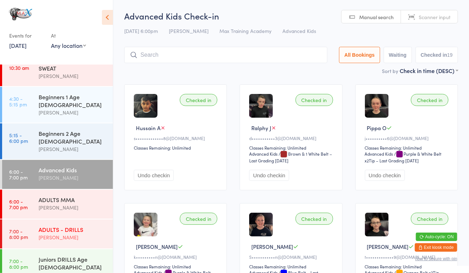
click at [46, 233] on div "[PERSON_NAME]" at bounding box center [73, 237] width 68 height 8
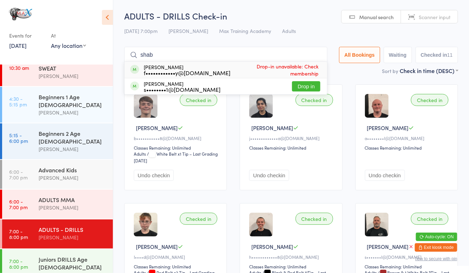
type input "shab"
click at [309, 91] on button "Drop in" at bounding box center [306, 86] width 28 height 10
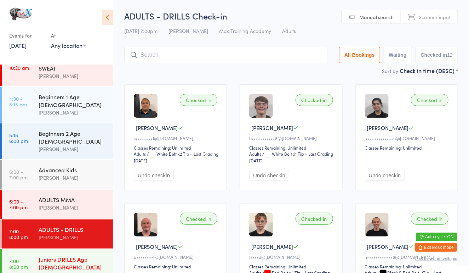
click at [67, 258] on div "Juniors DRILLS Age [DEMOGRAPHIC_DATA]" at bounding box center [73, 263] width 68 height 16
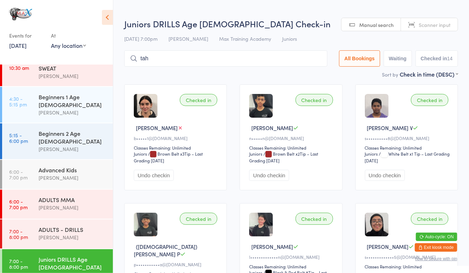
type input "taha"
